Goal: Task Accomplishment & Management: Use online tool/utility

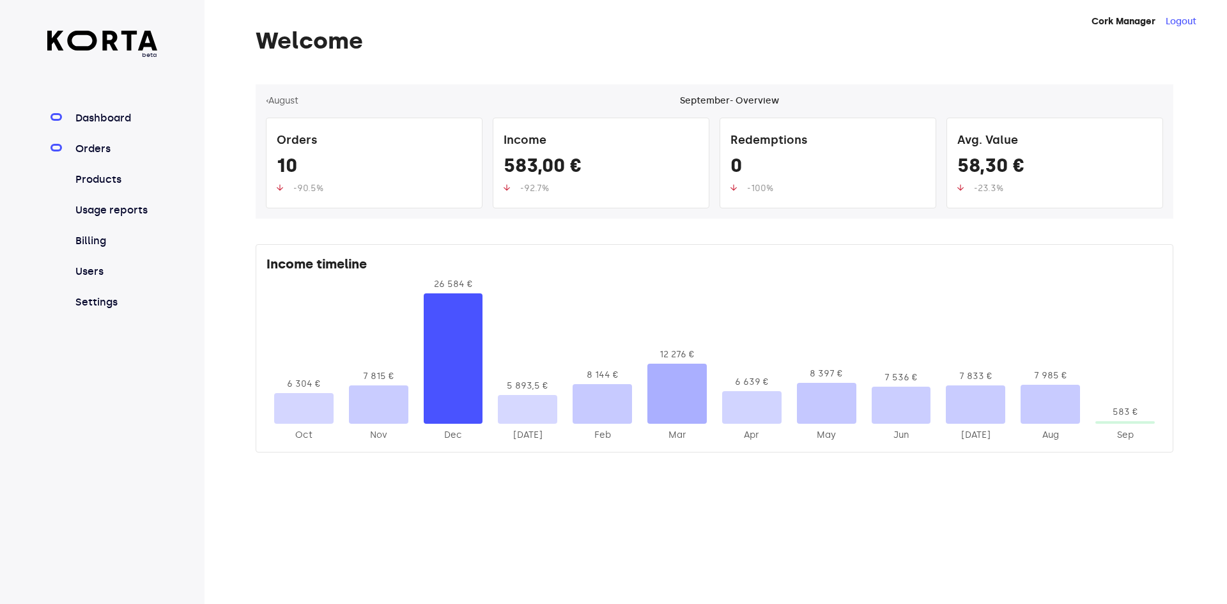
click at [110, 152] on link "Orders" at bounding box center [115, 148] width 85 height 15
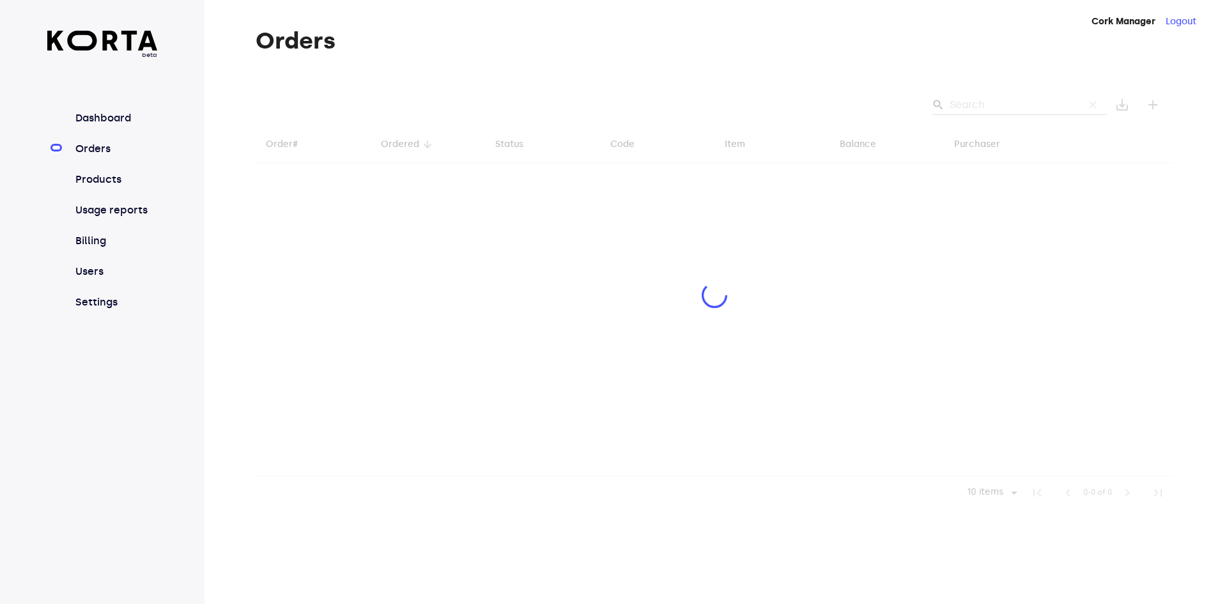
click at [986, 102] on div at bounding box center [715, 296] width 918 height 425
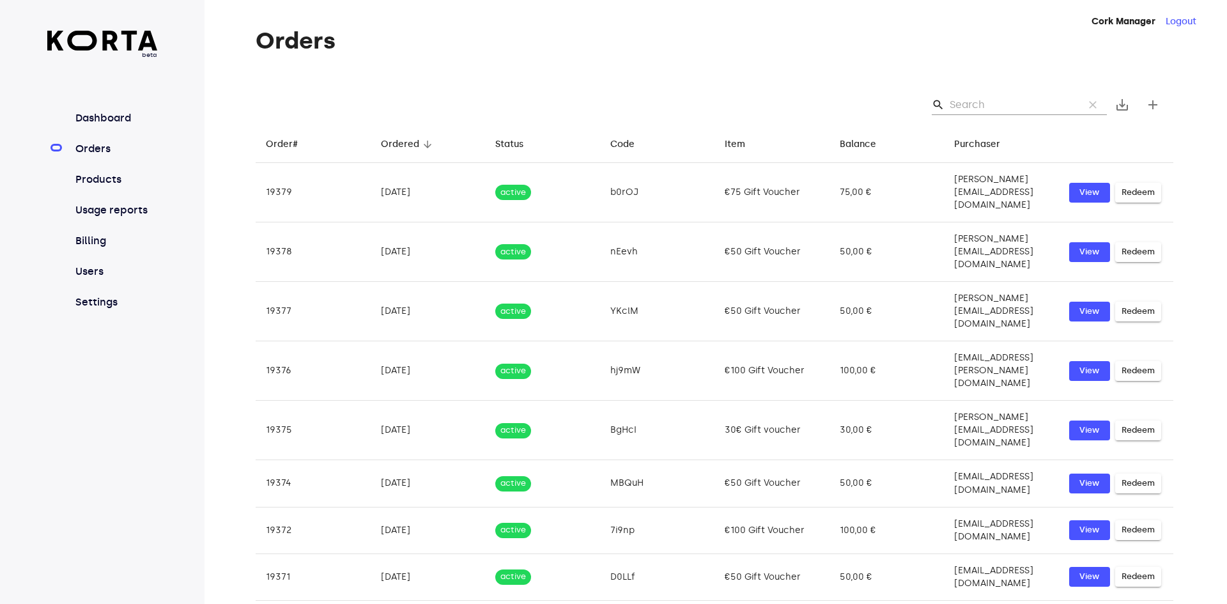
click at [977, 105] on input "Search" at bounding box center [1012, 105] width 124 height 20
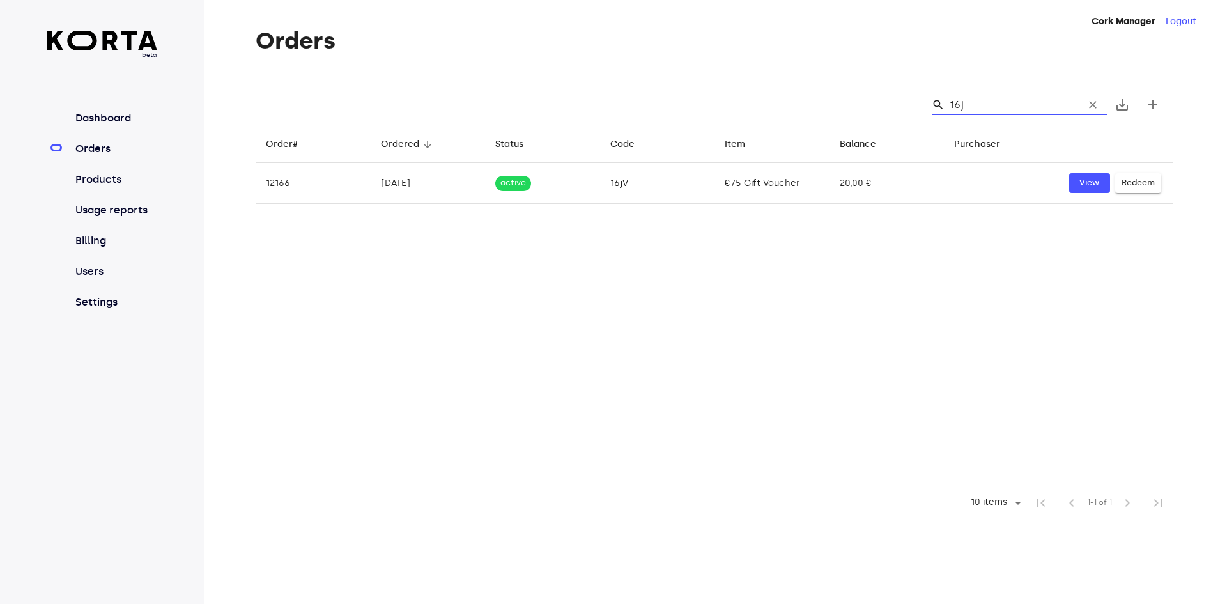
type input "16jV"
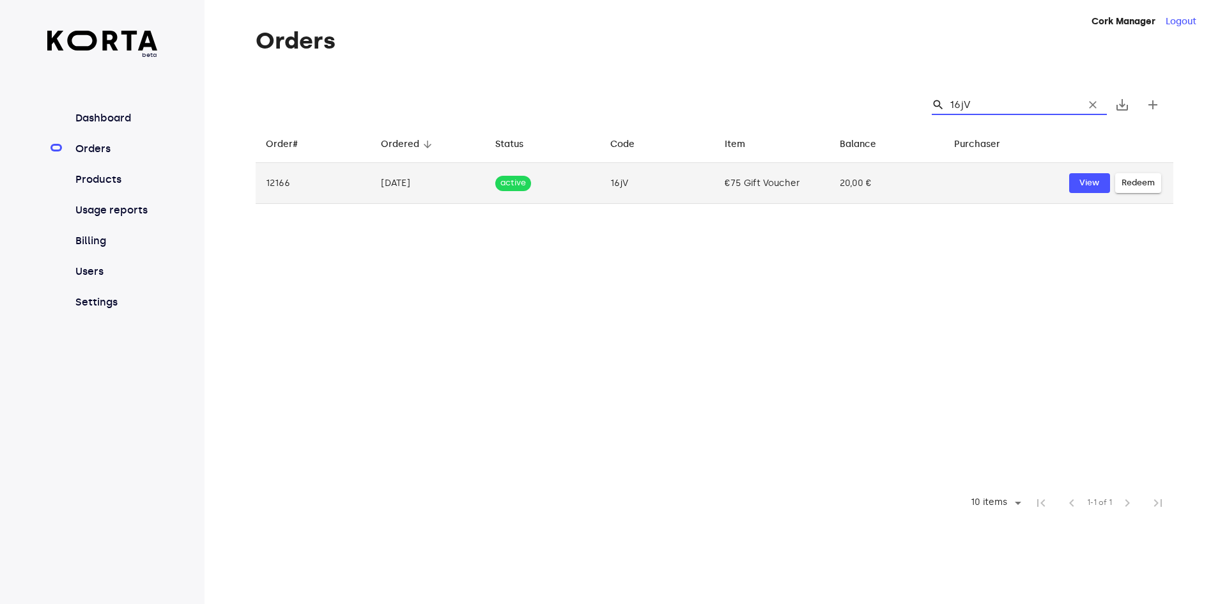
click at [1144, 184] on span "Redeem" at bounding box center [1138, 183] width 33 height 15
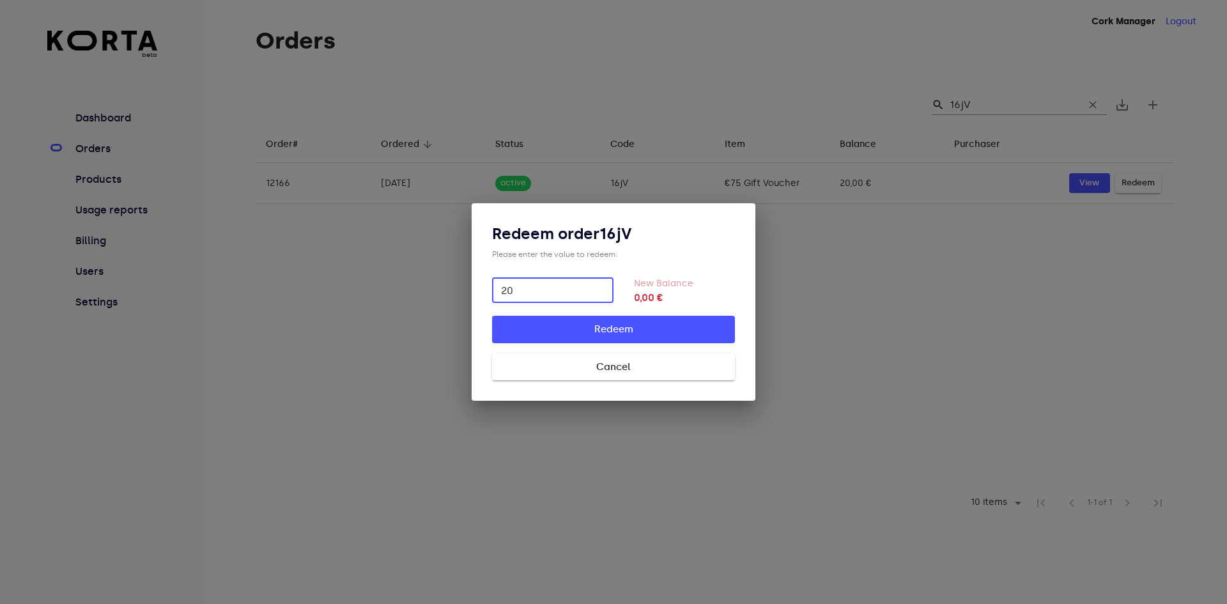
type input "20"
click at [660, 319] on button "Redeem" at bounding box center [613, 329] width 243 height 27
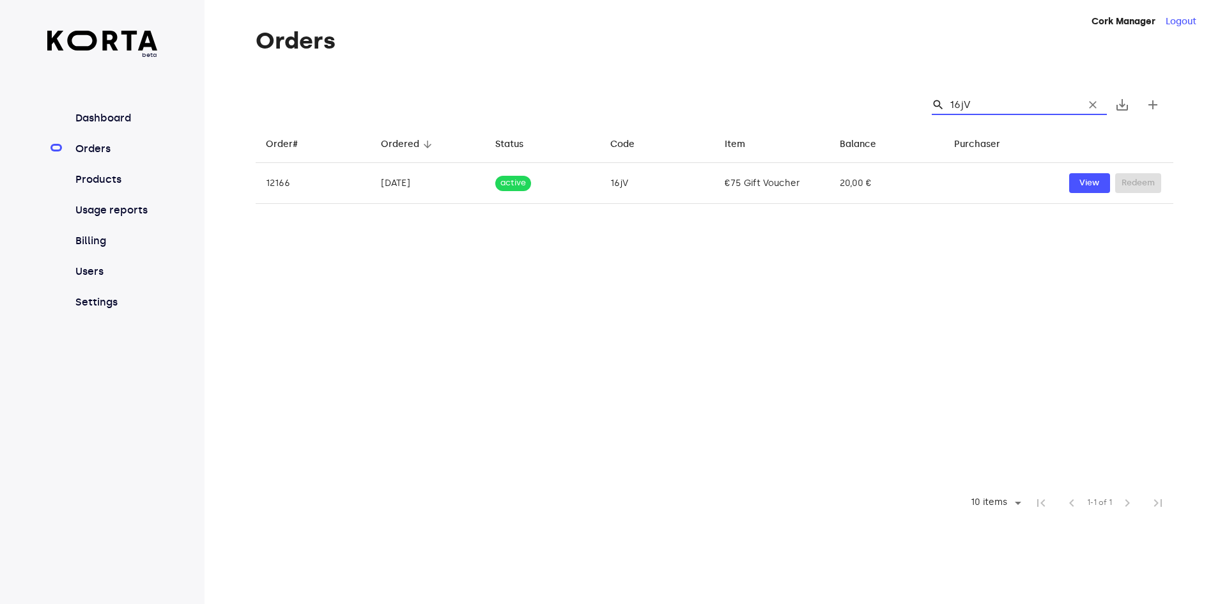
drag, startPoint x: 985, startPoint y: 106, endPoint x: 811, endPoint y: 93, distance: 175.0
click at [812, 93] on div "search 16jV clear save_alt add" at bounding box center [715, 104] width 918 height 41
